Goal: Transaction & Acquisition: Obtain resource

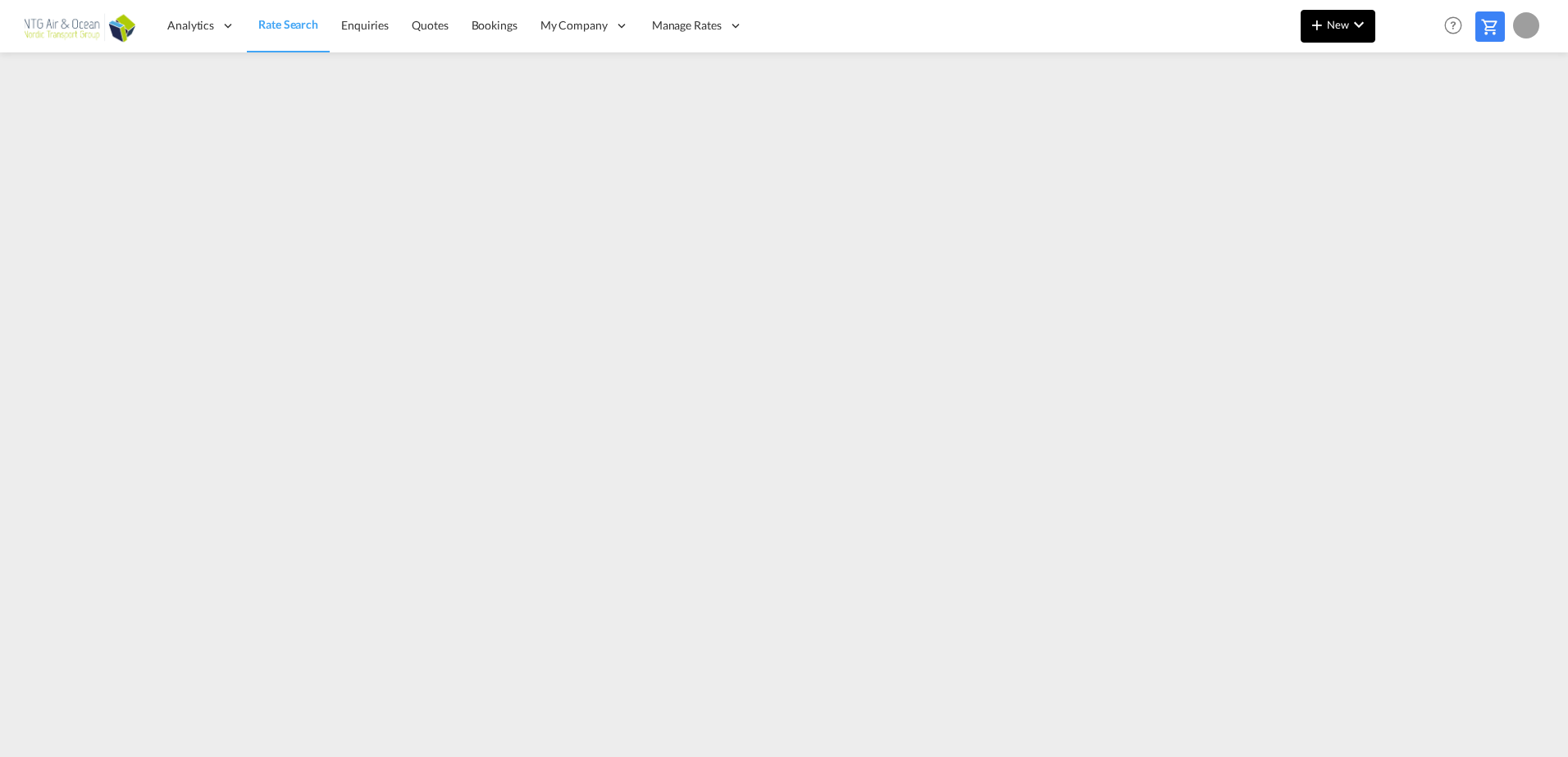
click at [1344, 20] on span "New" at bounding box center [1337, 24] width 61 height 13
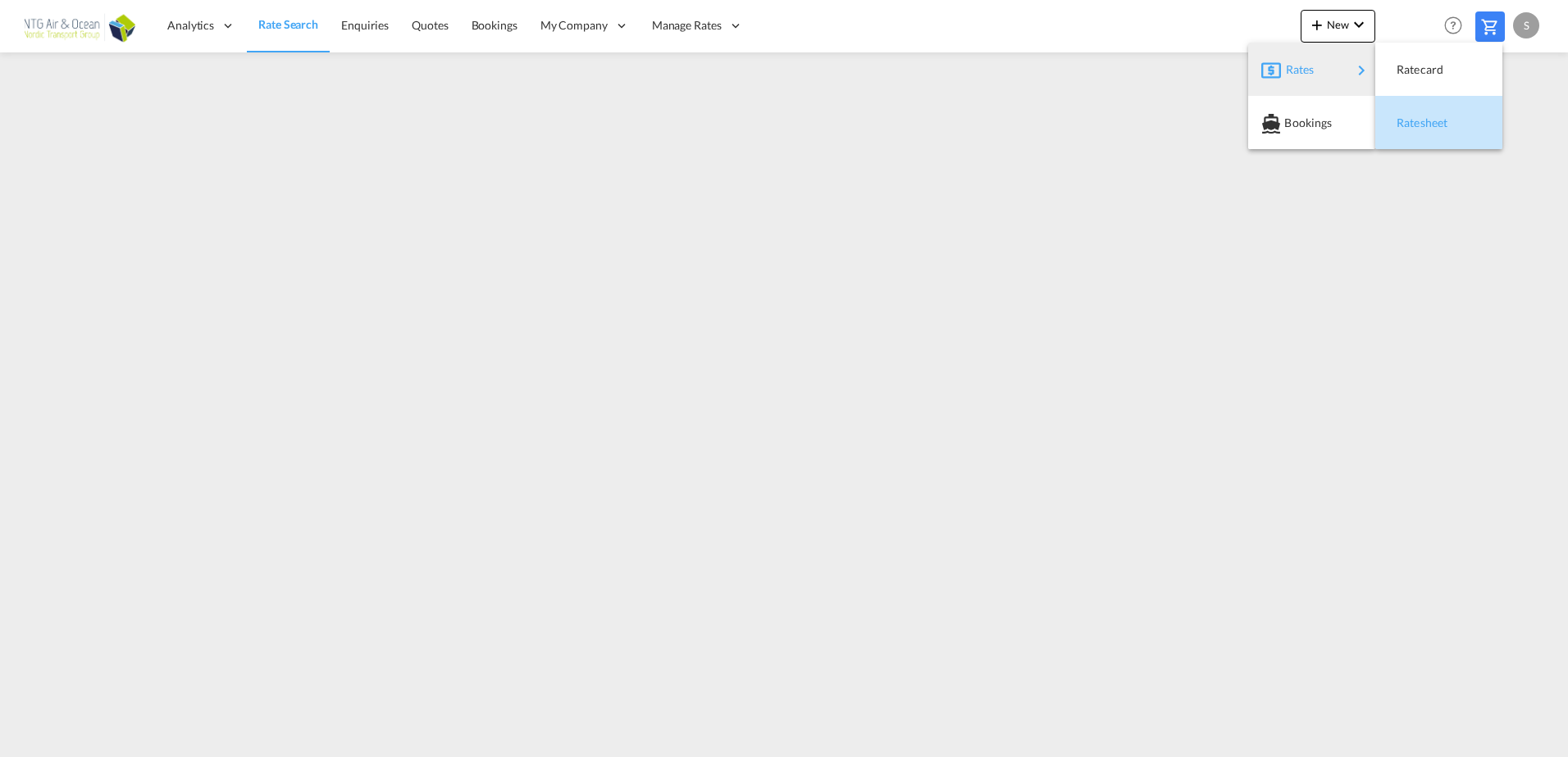
click at [1415, 116] on span "Ratesheet" at bounding box center [1405, 123] width 18 height 33
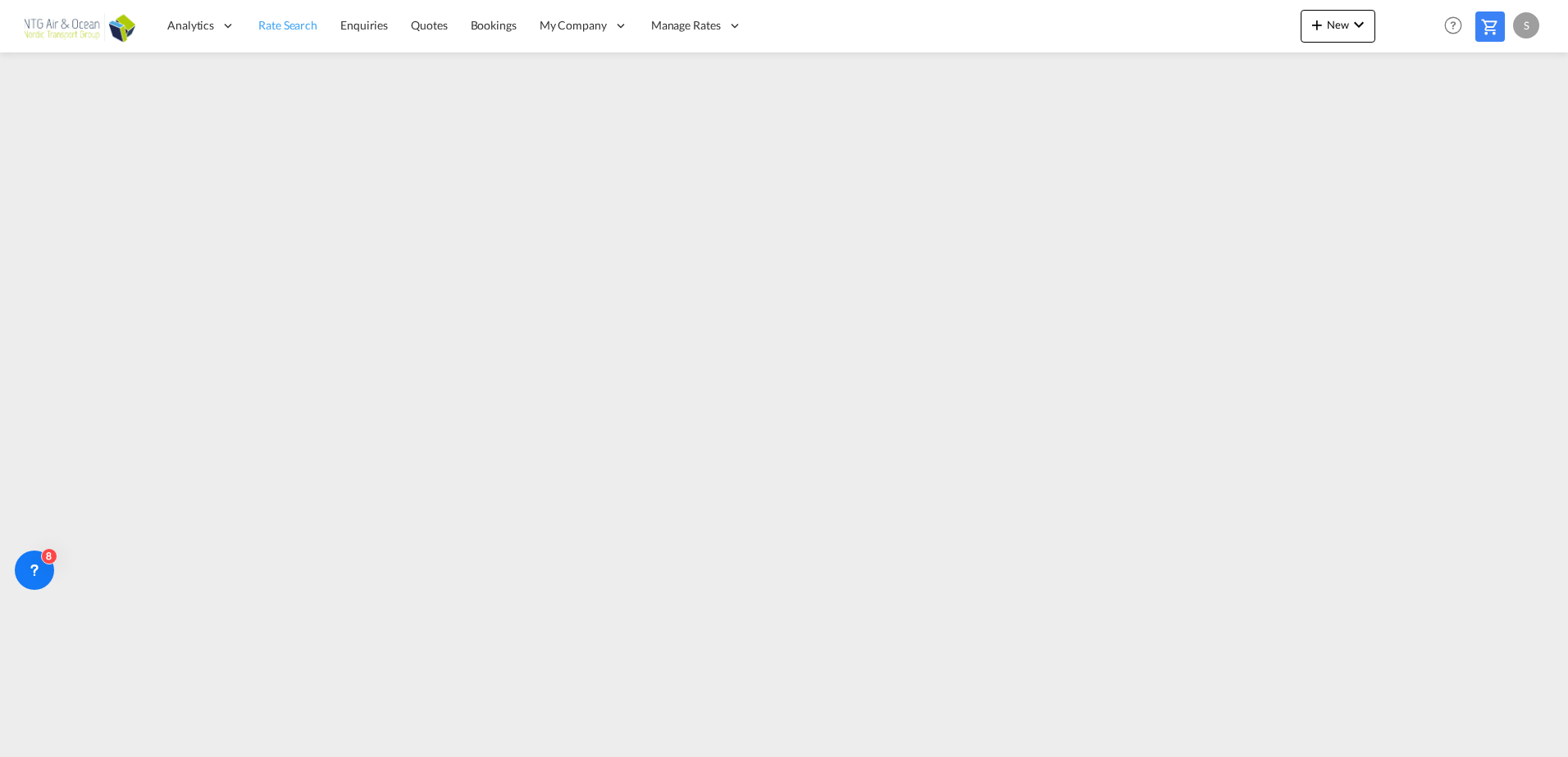
click at [290, 26] on span "Rate Search" at bounding box center [288, 24] width 59 height 14
